Goal: Task Accomplishment & Management: Manage account settings

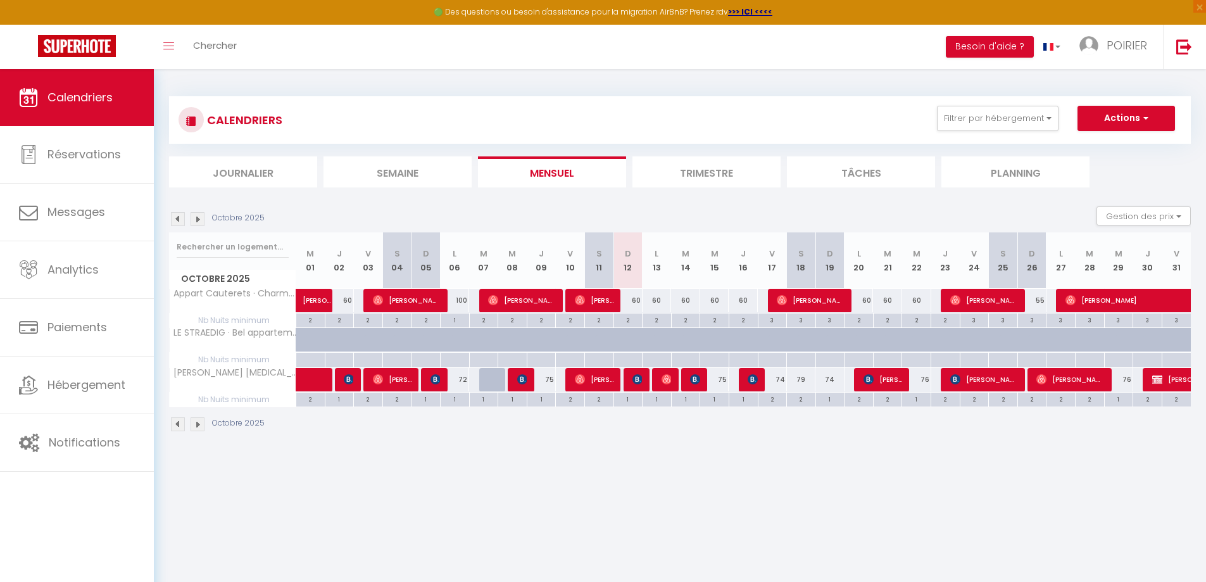
click at [197, 220] on img at bounding box center [198, 219] width 14 height 14
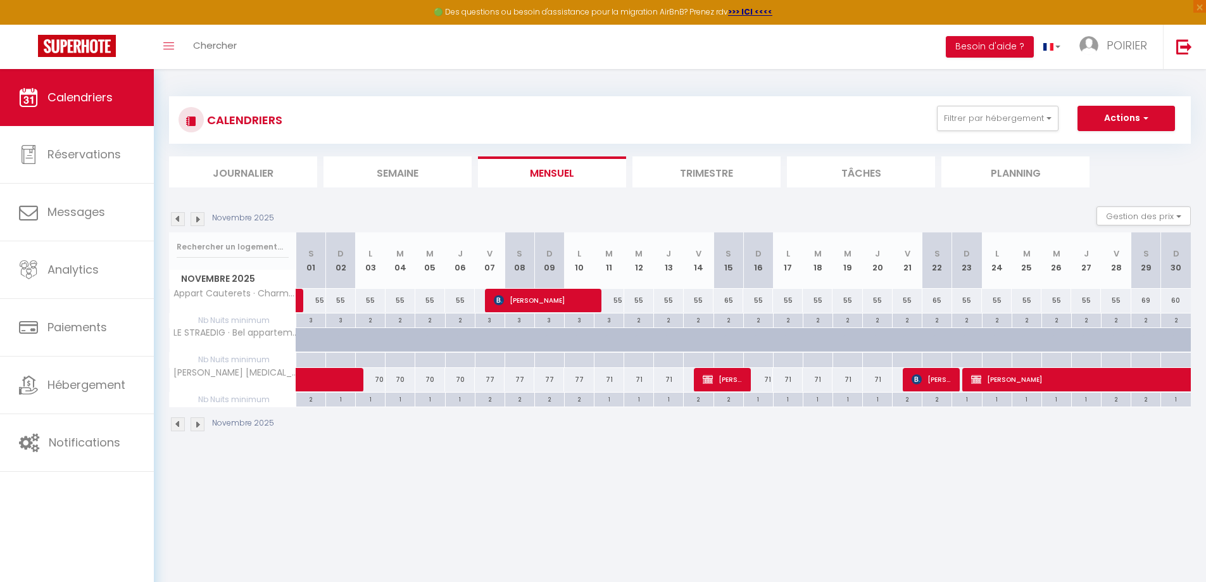
click at [198, 220] on img at bounding box center [198, 219] width 14 height 14
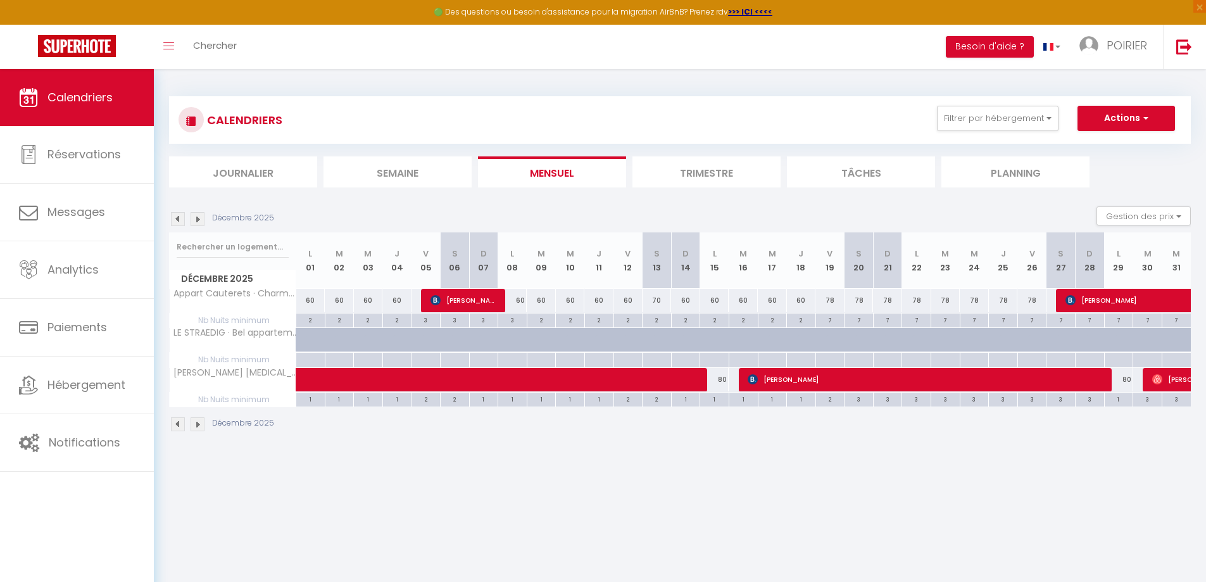
click at [199, 220] on img at bounding box center [198, 219] width 14 height 14
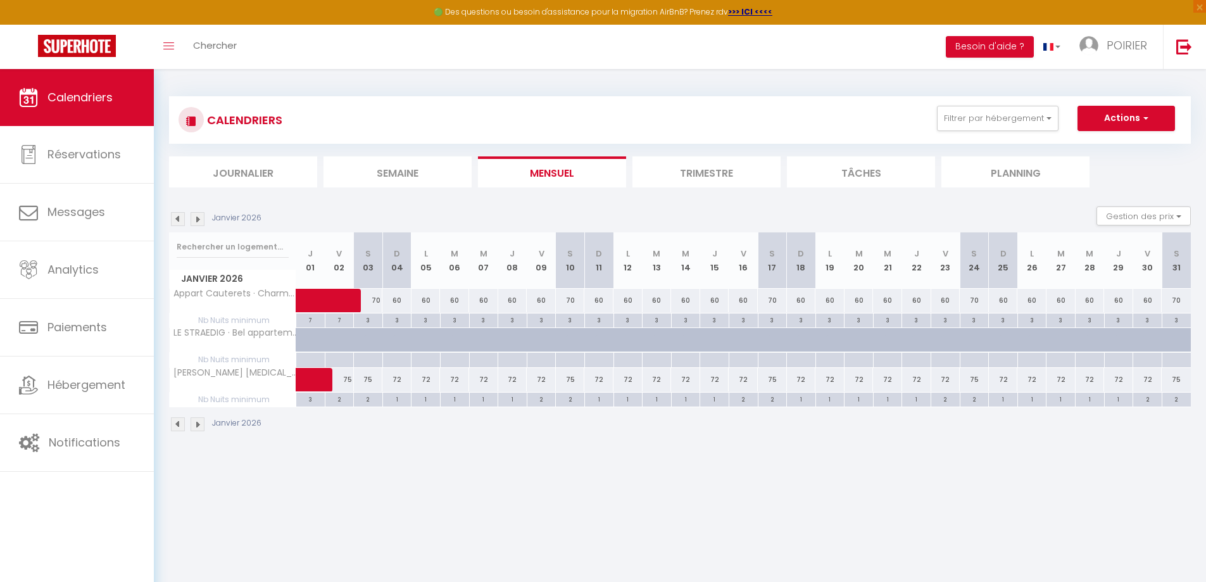
click at [199, 220] on img at bounding box center [198, 219] width 14 height 14
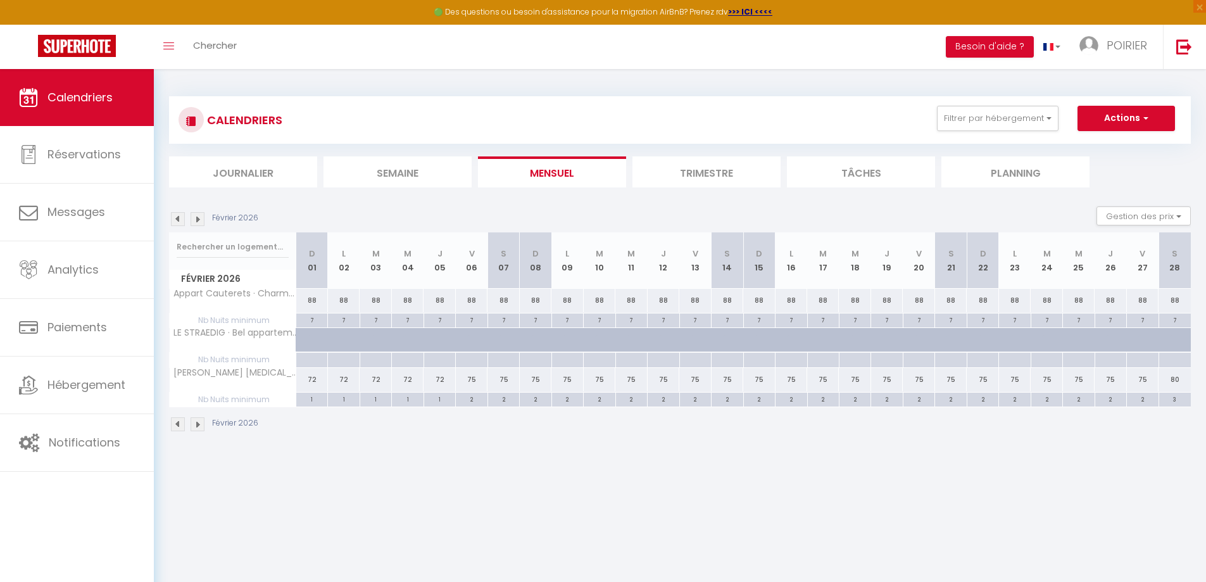
click at [199, 220] on img at bounding box center [198, 219] width 14 height 14
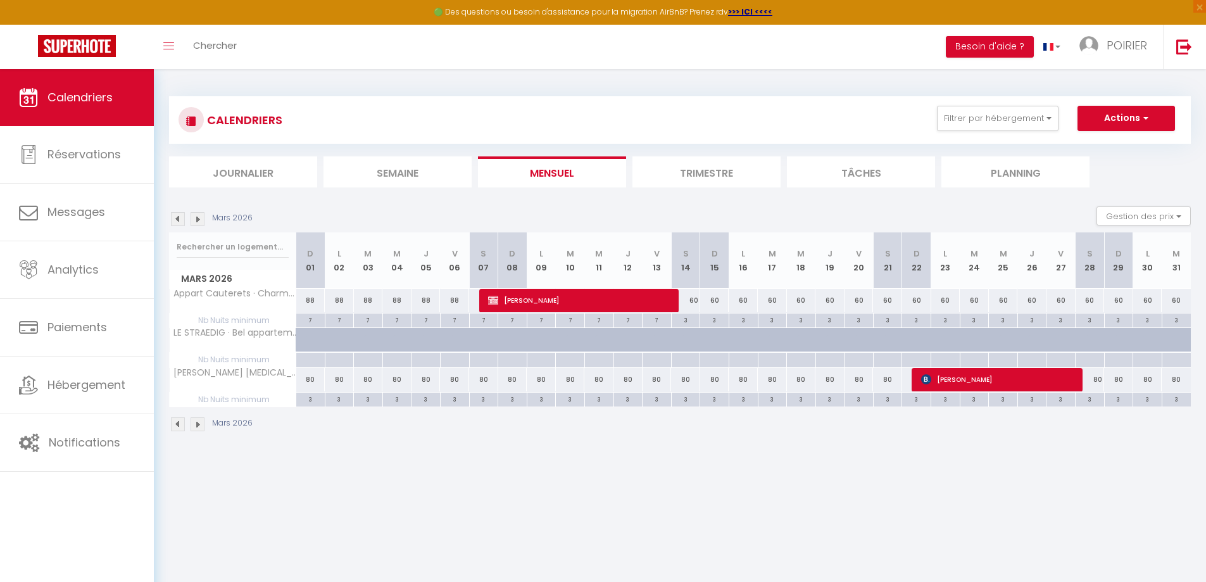
click at [199, 221] on img at bounding box center [198, 219] width 14 height 14
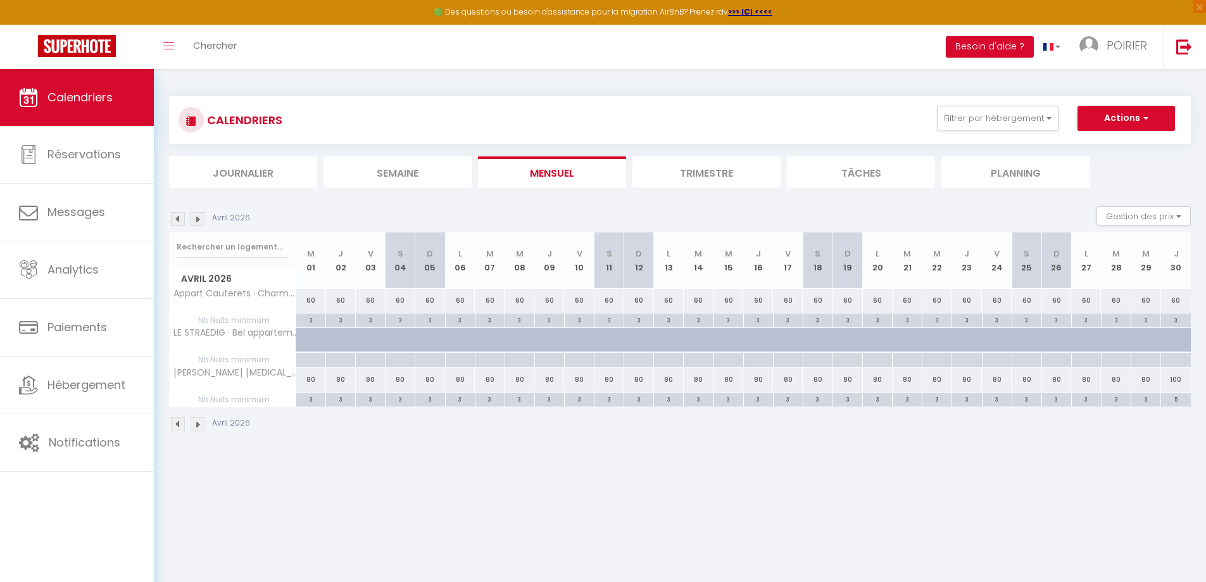
click at [199, 221] on img at bounding box center [198, 219] width 14 height 14
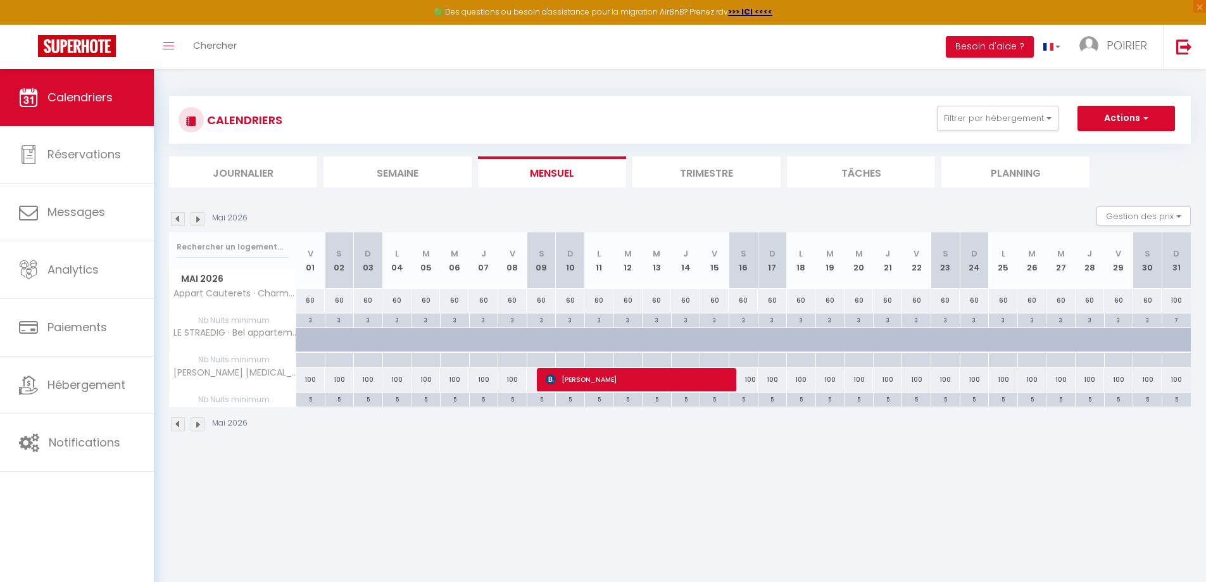
click at [199, 222] on img at bounding box center [198, 219] width 14 height 14
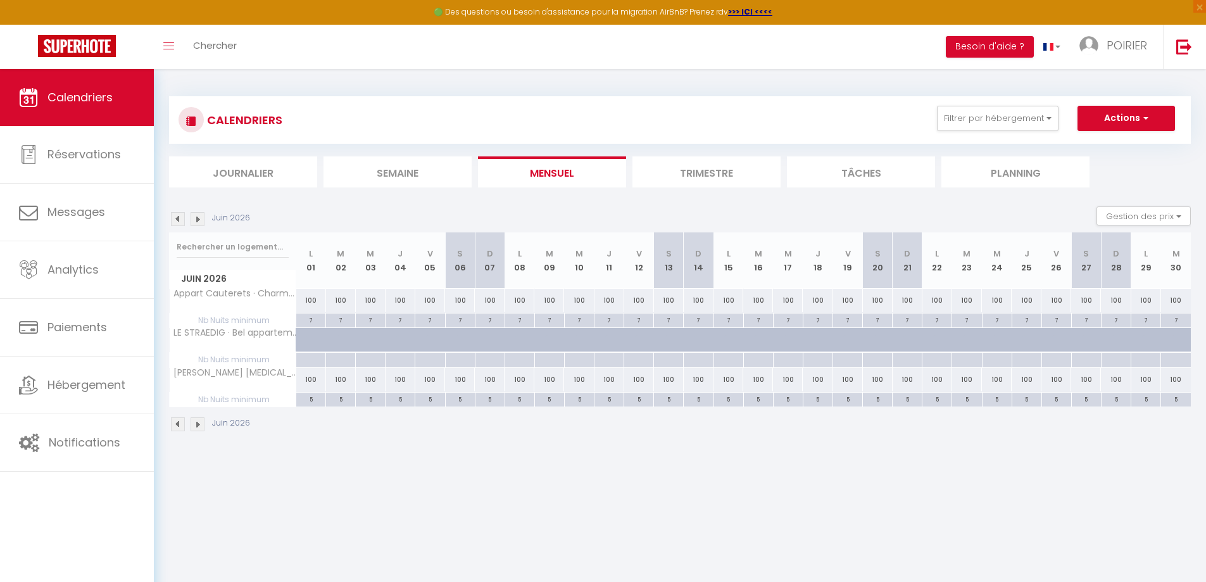
click at [199, 222] on img at bounding box center [198, 219] width 14 height 14
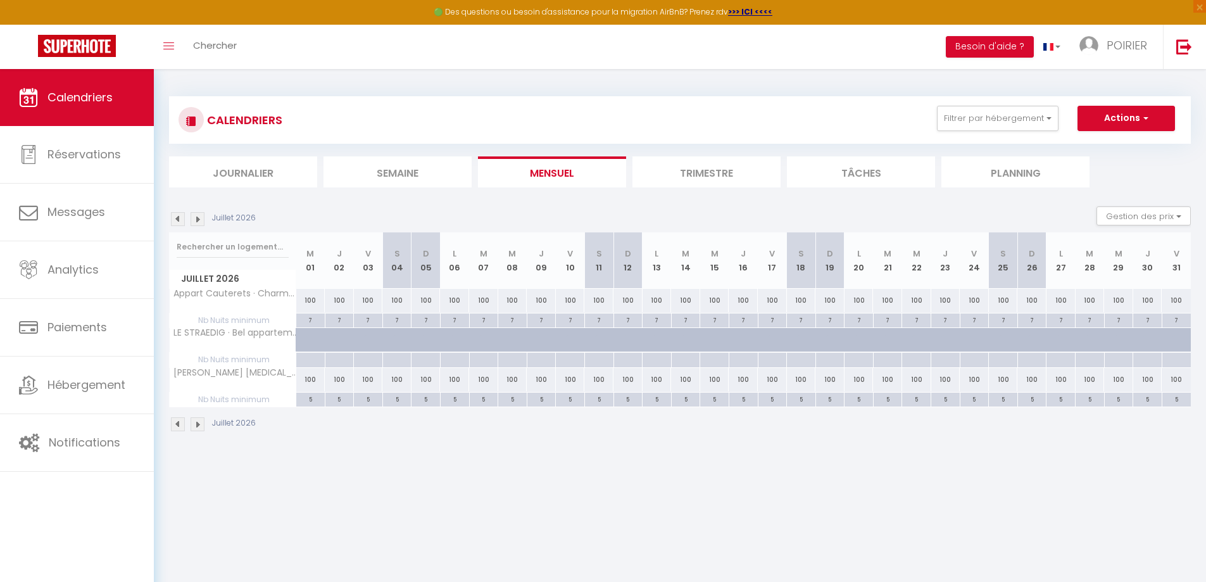
click at [199, 222] on img at bounding box center [198, 219] width 14 height 14
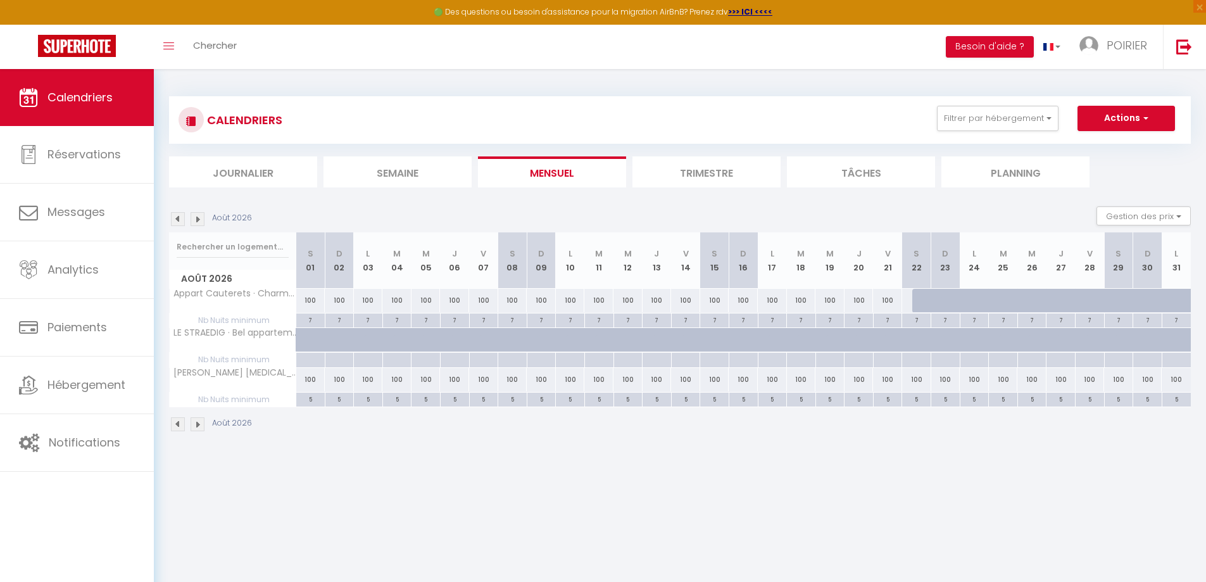
click at [199, 222] on img at bounding box center [198, 219] width 14 height 14
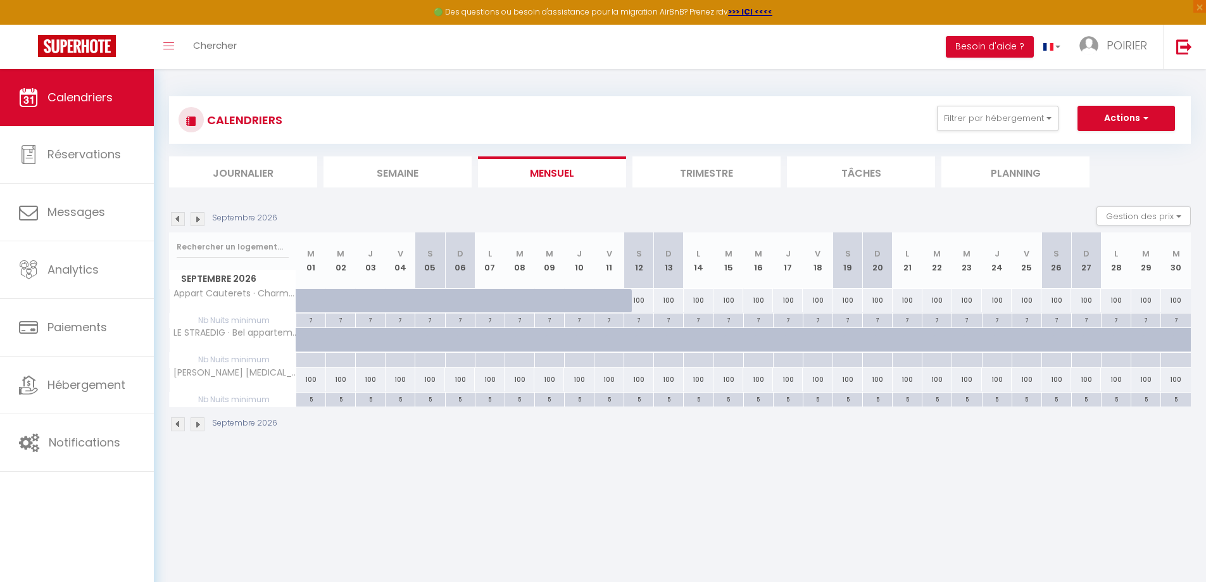
click at [180, 222] on img at bounding box center [178, 219] width 14 height 14
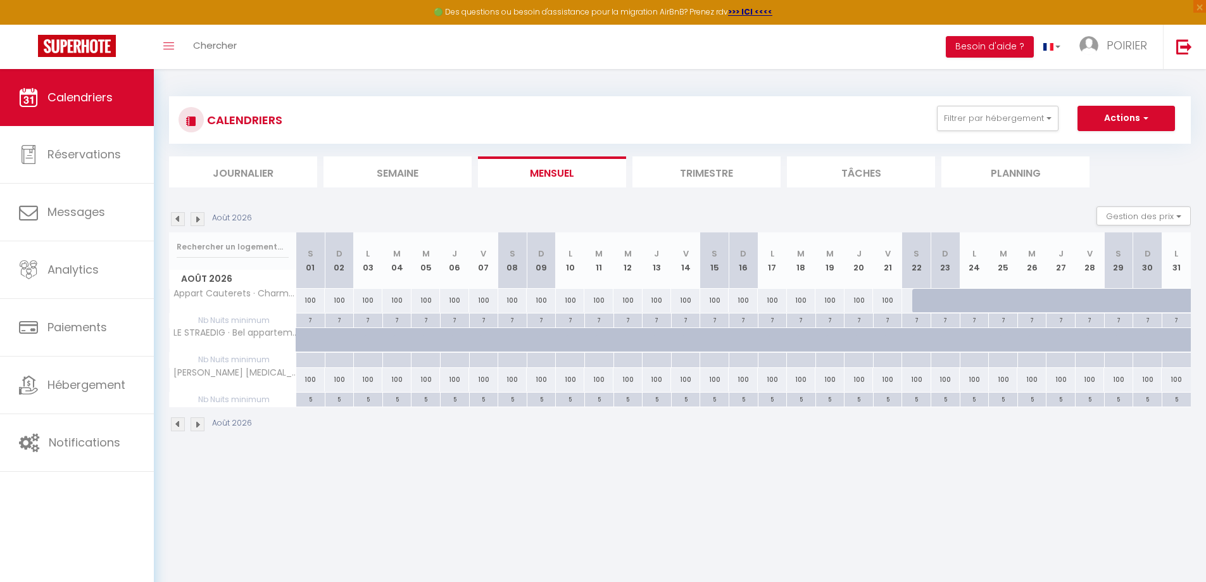
click at [180, 222] on img at bounding box center [178, 219] width 14 height 14
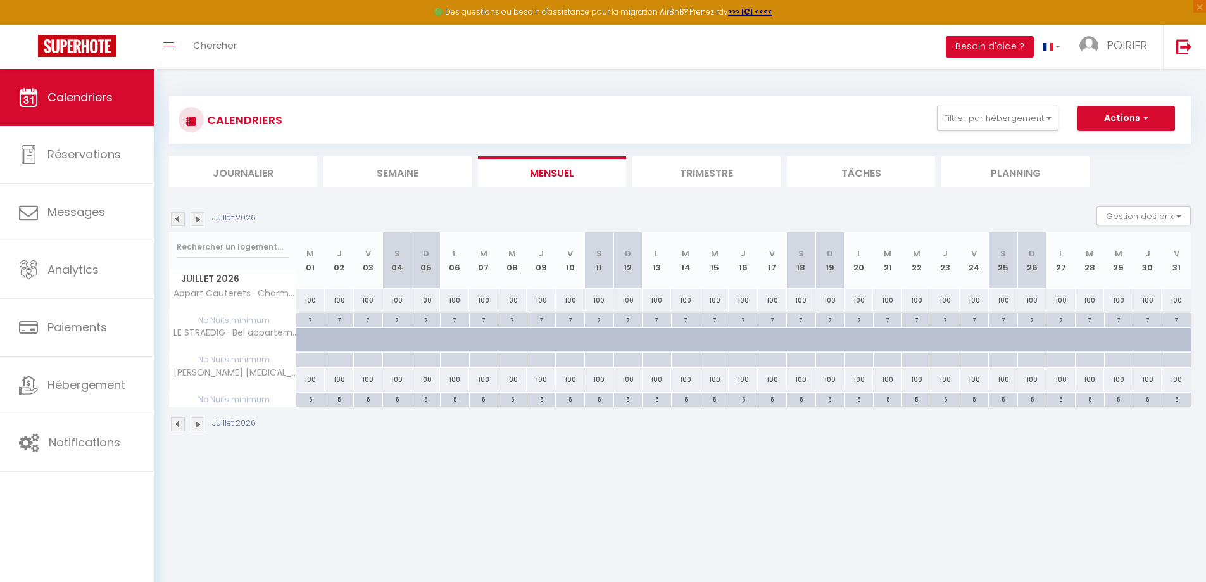
click at [180, 222] on img at bounding box center [178, 219] width 14 height 14
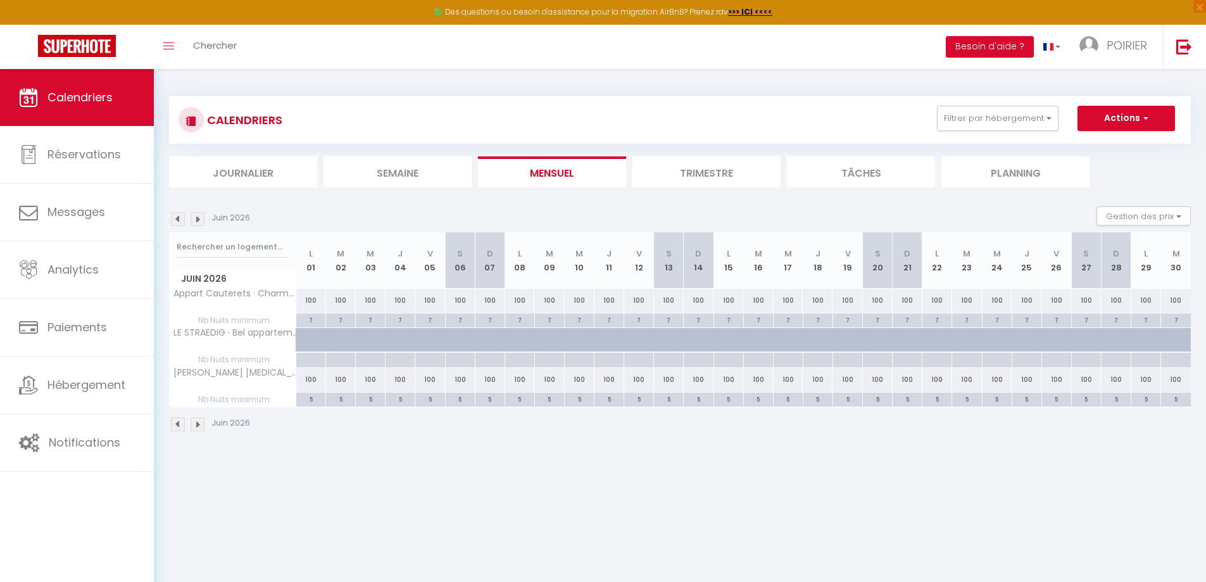
click at [180, 222] on img at bounding box center [178, 219] width 14 height 14
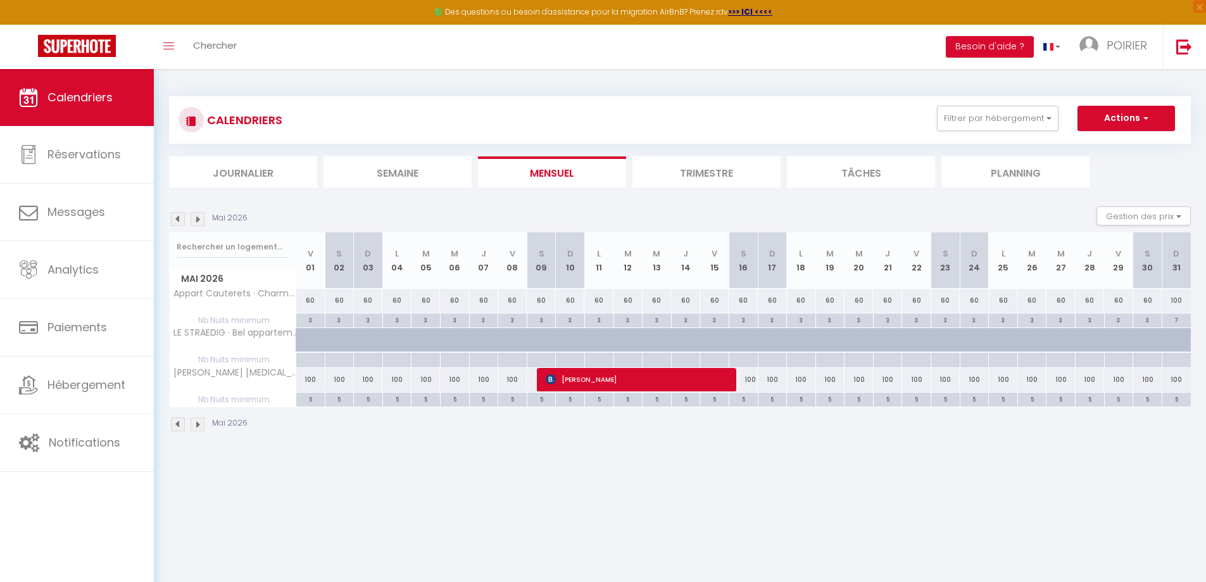
click at [180, 222] on img at bounding box center [178, 219] width 14 height 14
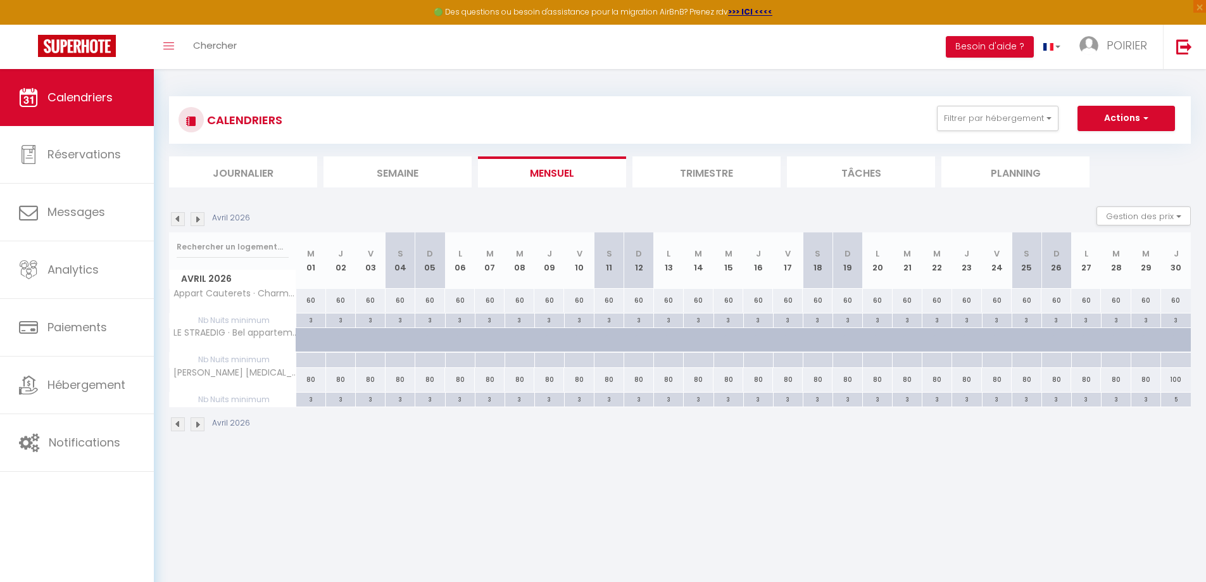
click at [180, 222] on img at bounding box center [178, 219] width 14 height 14
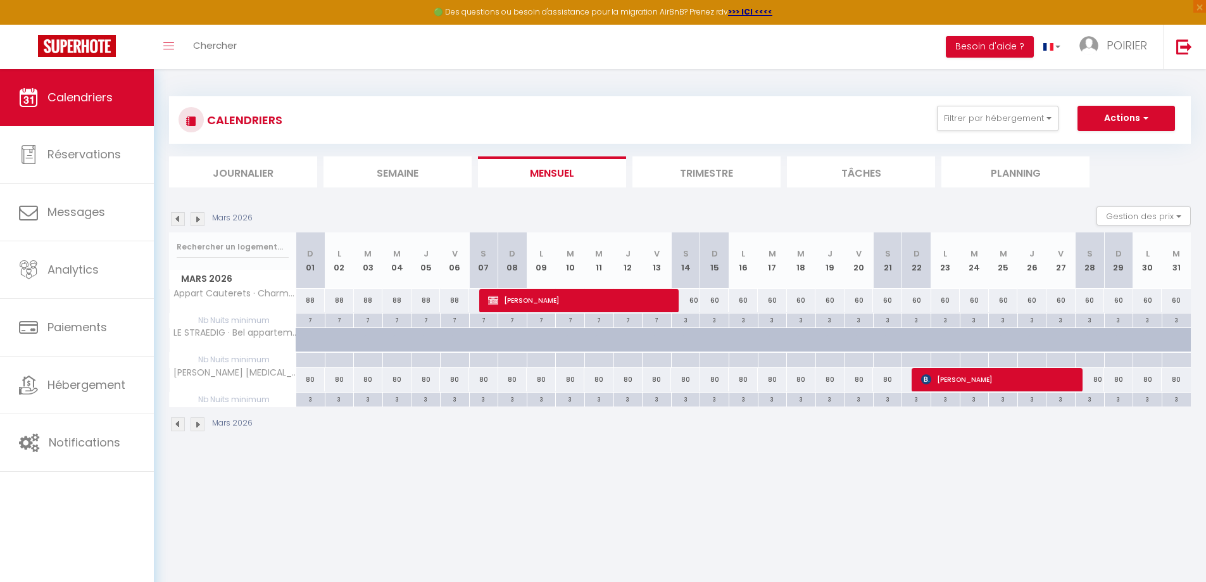
click at [180, 222] on img at bounding box center [178, 219] width 14 height 14
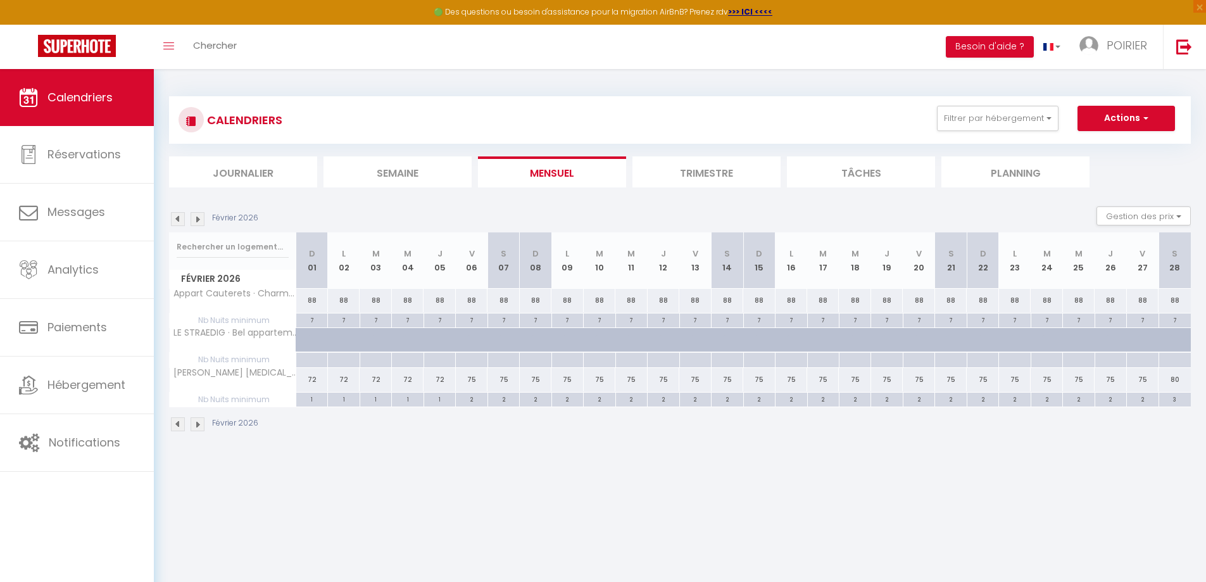
click at [180, 222] on img at bounding box center [178, 219] width 14 height 14
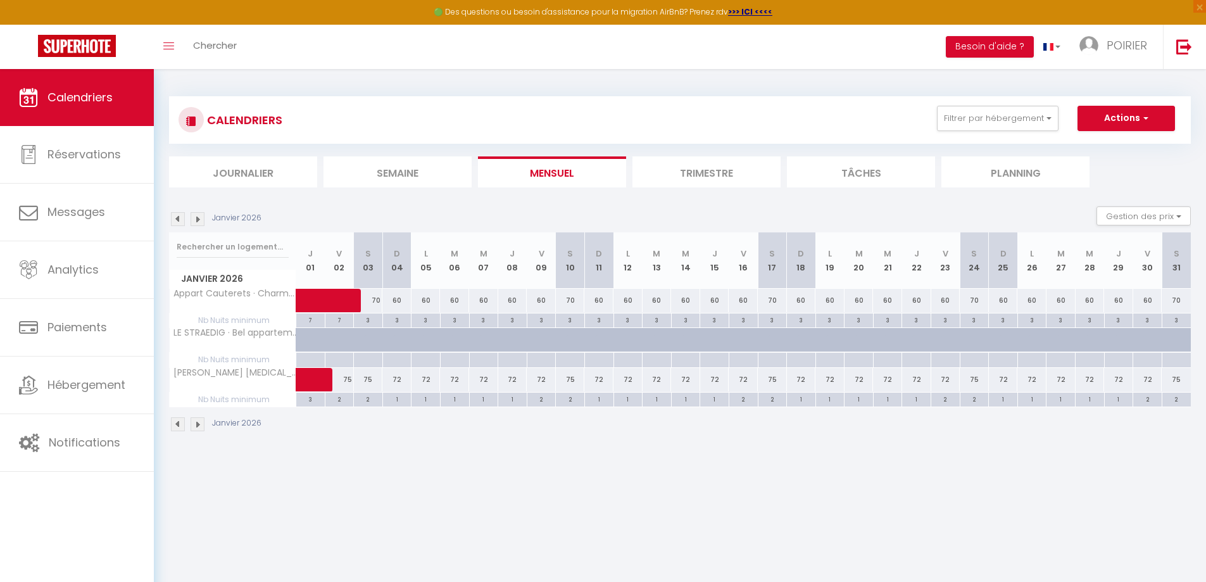
click at [204, 222] on img at bounding box center [198, 219] width 14 height 14
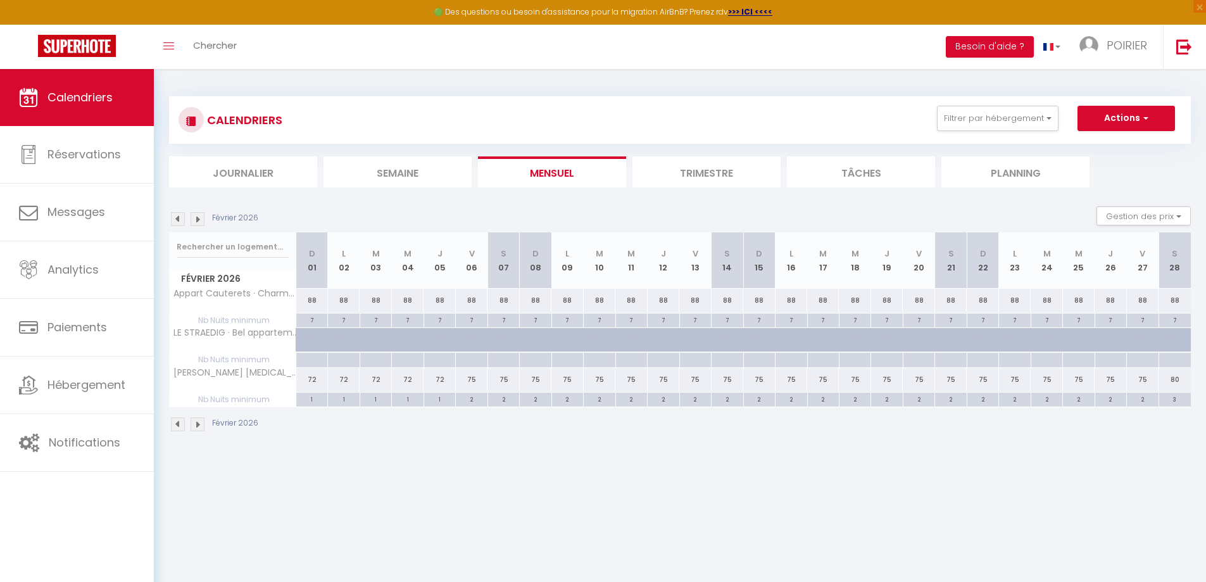
click at [204, 222] on img at bounding box center [198, 219] width 14 height 14
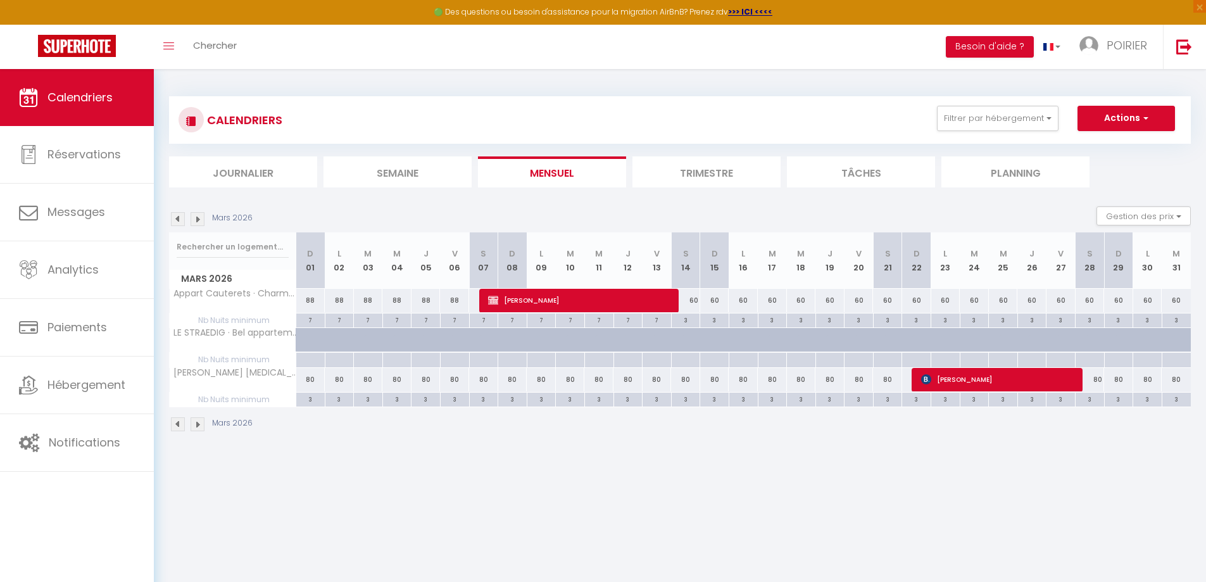
click at [181, 222] on img at bounding box center [178, 219] width 14 height 14
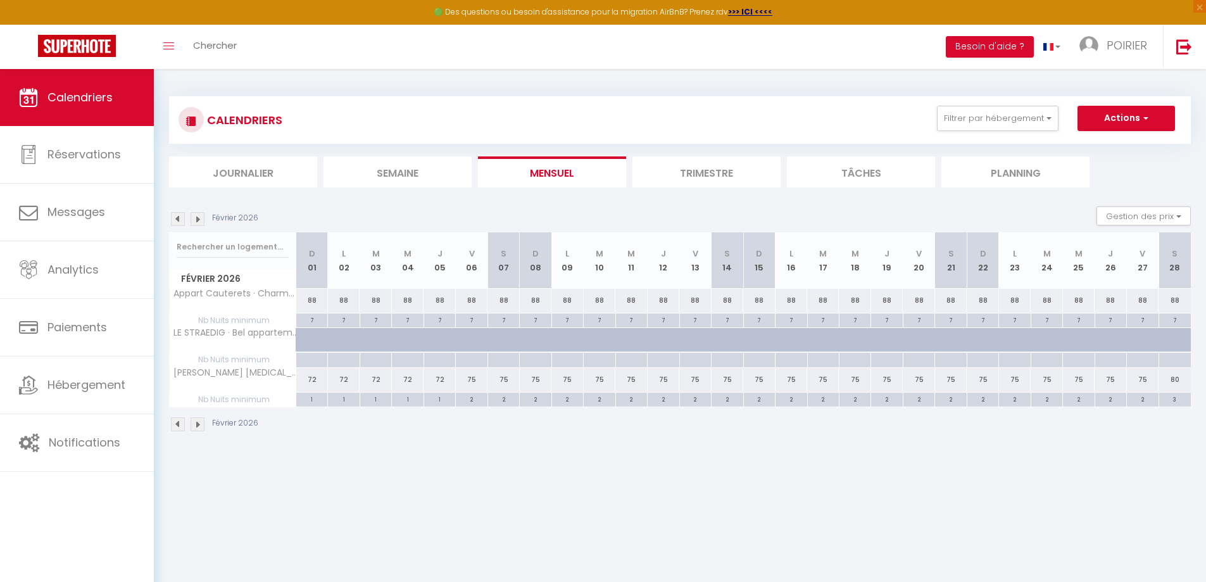
click at [201, 222] on img at bounding box center [198, 219] width 14 height 14
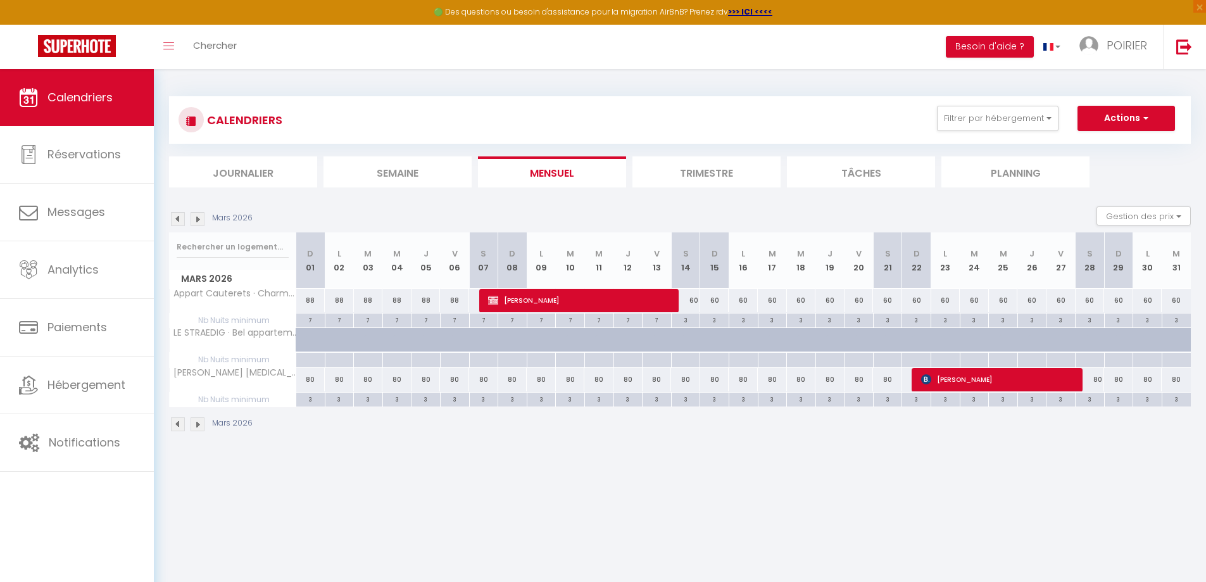
click at [177, 220] on img at bounding box center [178, 219] width 14 height 14
